Goal: Task Accomplishment & Management: Manage account settings

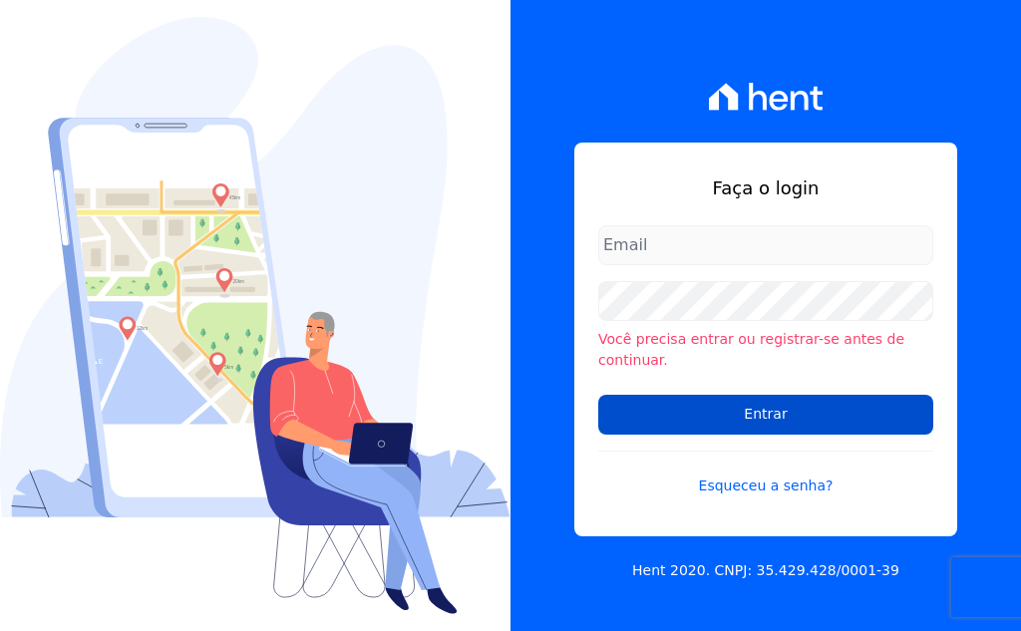
type input "[EMAIL_ADDRESS][DOMAIN_NAME]"
click at [741, 410] on input "Entrar" at bounding box center [765, 415] width 335 height 40
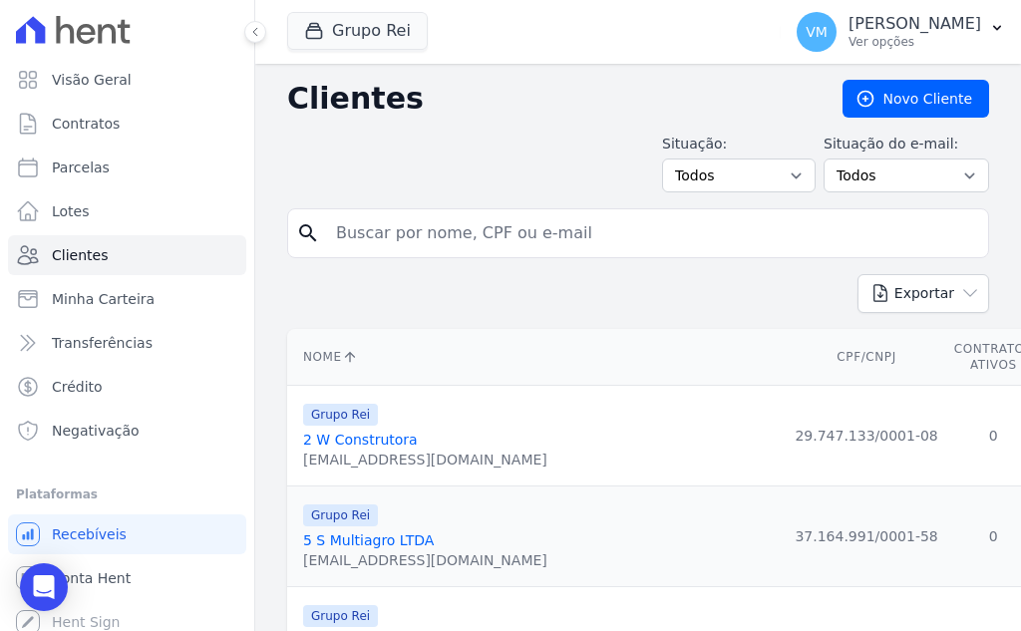
click at [499, 145] on div "Situação: Todos Adimplentes Inadimplentes Situação do e-mail: Todos Confirmado …" at bounding box center [638, 163] width 702 height 59
click at [129, 120] on link "Contratos" at bounding box center [127, 124] width 238 height 40
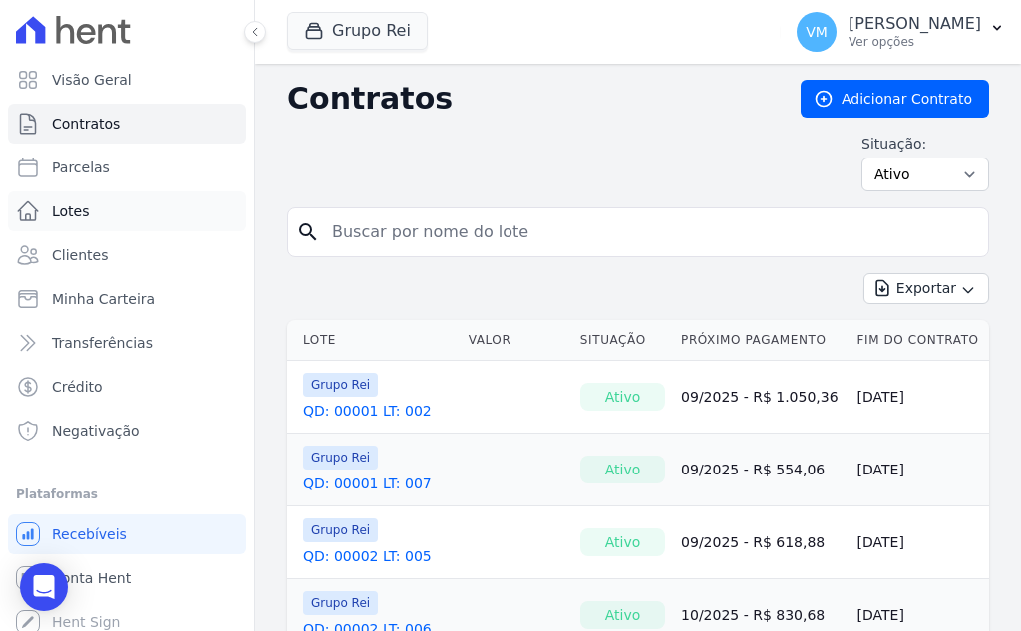
click at [92, 213] on link "Lotes" at bounding box center [127, 212] width 238 height 40
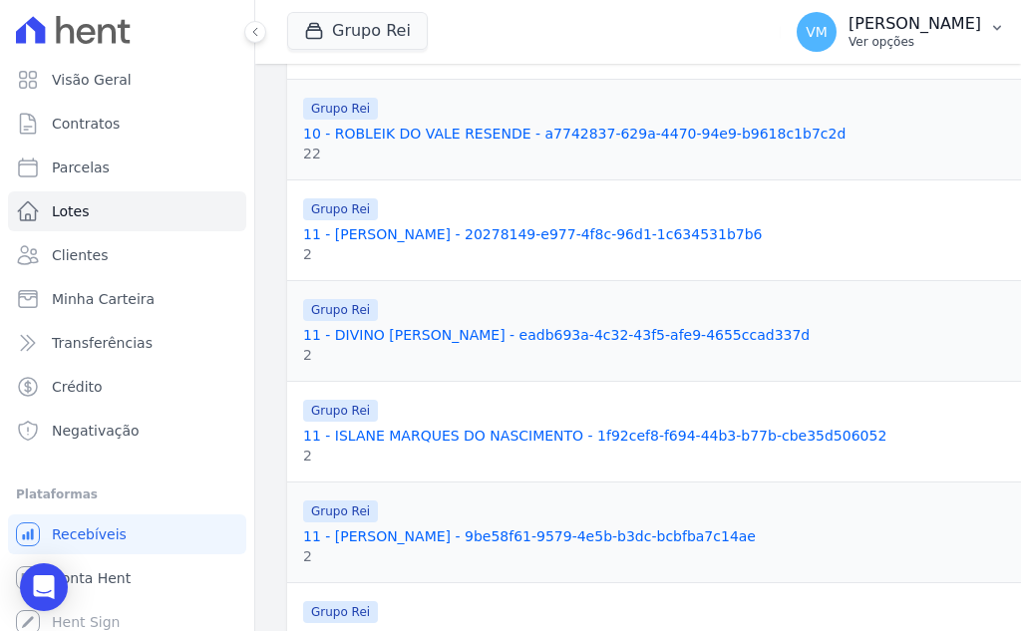
scroll to position [399, 0]
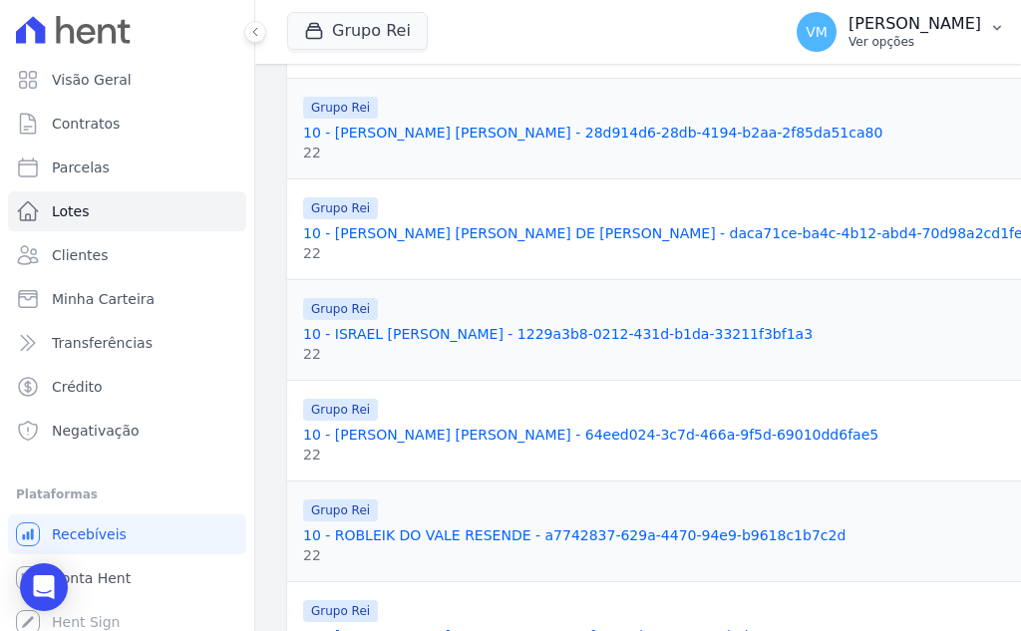
click at [905, 20] on p "Vyviane Martins" at bounding box center [915, 24] width 133 height 20
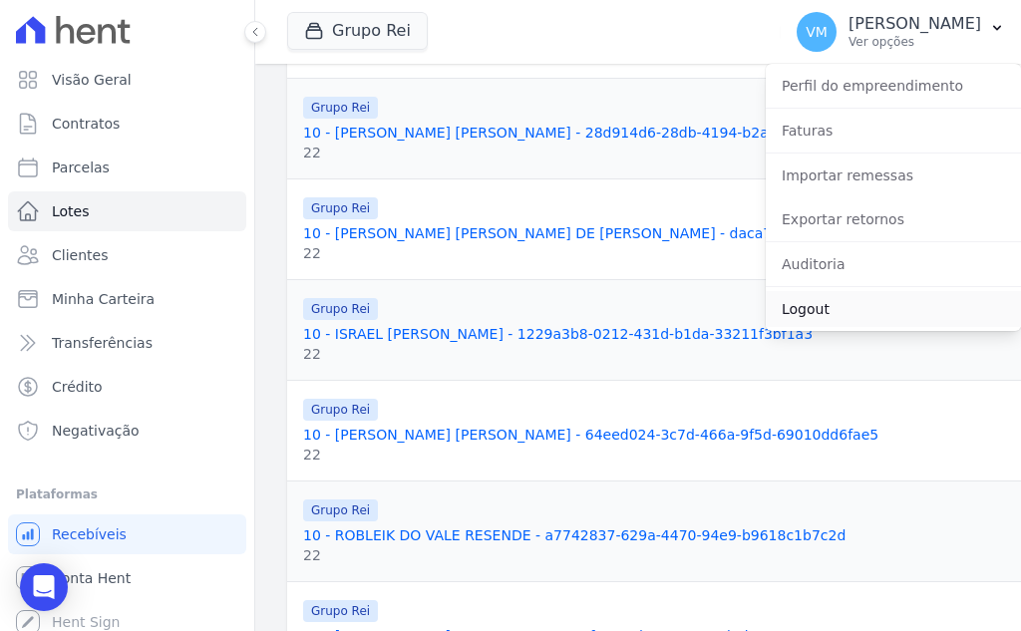
click at [815, 312] on link "Logout" at bounding box center [893, 309] width 255 height 36
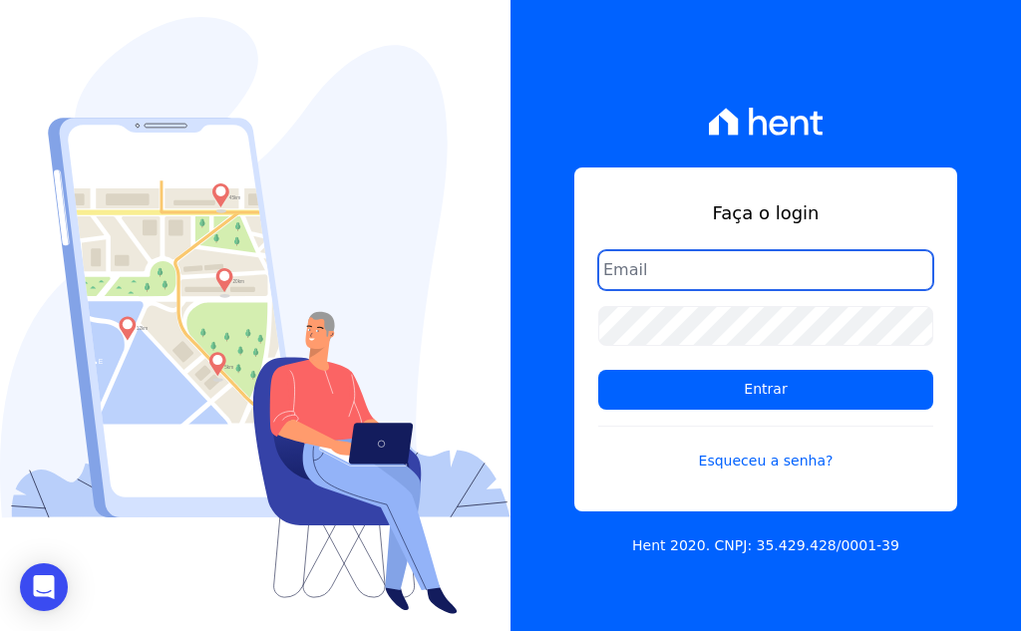
type input "[EMAIL_ADDRESS][DOMAIN_NAME]"
